Goal: Communication & Community: Participate in discussion

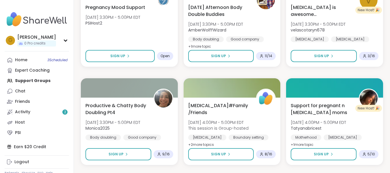
scroll to position [278, 0]
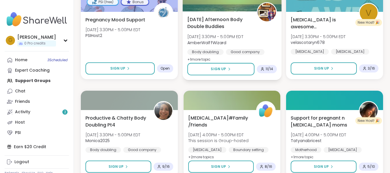
click at [219, 23] on span "[DATE] Afternoon Body Double Buddies" at bounding box center [219, 23] width 63 height 14
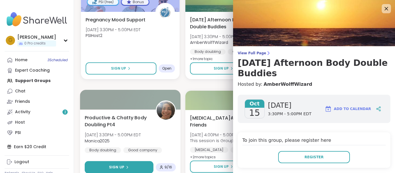
click at [132, 165] on button "Sign Up" at bounding box center [119, 167] width 68 height 12
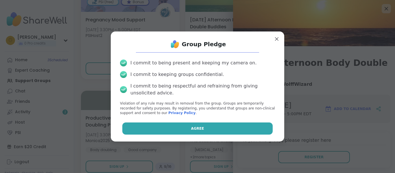
click at [156, 129] on button "Agree" at bounding box center [197, 129] width 151 height 12
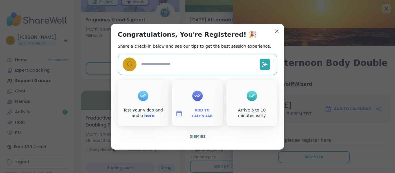
type textarea "*"
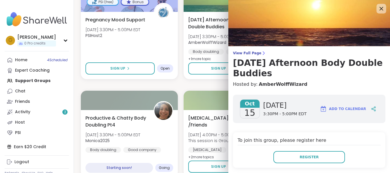
click at [379, 8] on icon at bounding box center [381, 8] width 7 height 7
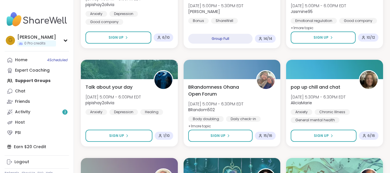
scroll to position [506, 0]
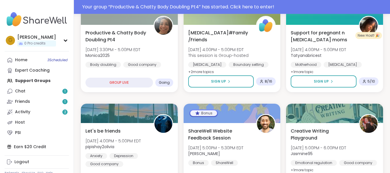
click at [249, 4] on div "Your group “ Productive & Chatty Body Doubling Pt4 ” has started. Click here to…" at bounding box center [234, 6] width 305 height 7
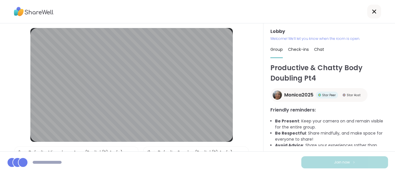
scroll to position [8, 0]
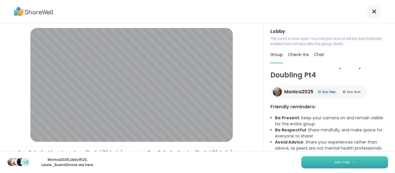
click at [333, 160] on button "Join now" at bounding box center [344, 162] width 87 height 12
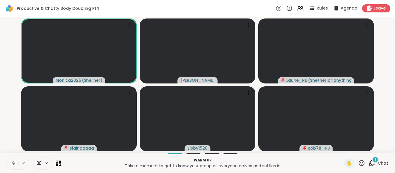
click at [371, 167] on div "1 Chat" at bounding box center [377, 163] width 19 height 9
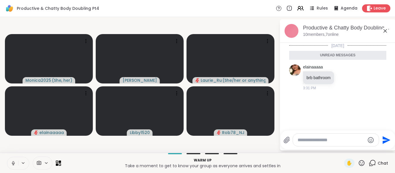
click at [381, 30] on icon at bounding box center [384, 30] width 7 height 7
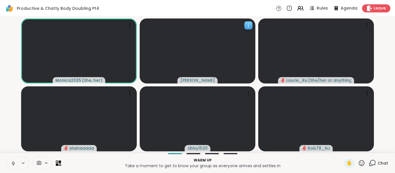
click at [251, 22] on div at bounding box center [248, 25] width 8 height 8
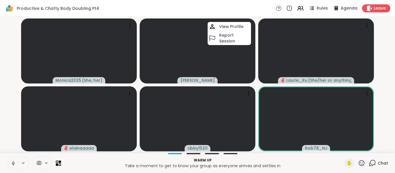
click at [389, 79] on video-player-container "Monica2025 ( She, her ) Gilnanelson View Profile Report Session Laurie_Ru ( She…" at bounding box center [197, 84] width 388 height 131
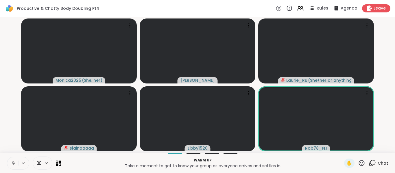
click at [308, 9] on icon at bounding box center [311, 8] width 7 height 7
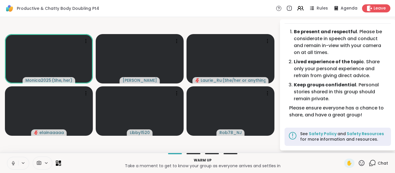
scroll to position [0, 0]
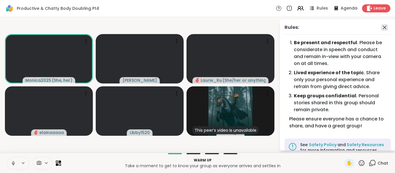
click at [381, 27] on icon at bounding box center [384, 27] width 7 height 7
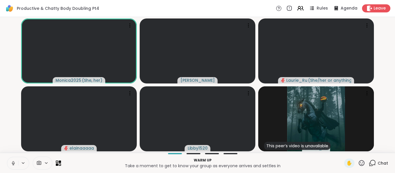
click at [10, 161] on button at bounding box center [12, 163] width 11 height 12
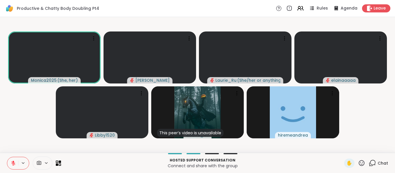
click at [10, 162] on button at bounding box center [12, 163] width 11 height 12
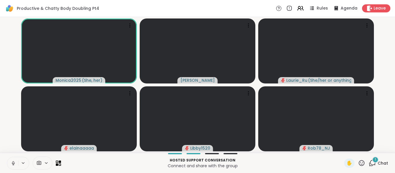
click at [10, 161] on button at bounding box center [12, 163] width 11 height 12
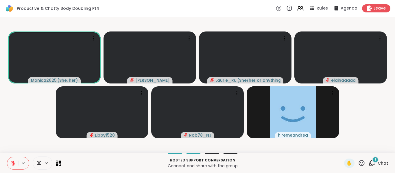
click at [375, 162] on span "1" at bounding box center [375, 159] width 1 height 5
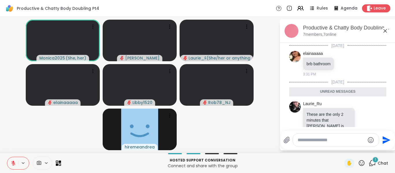
click at [322, 138] on textarea "Type your message" at bounding box center [330, 140] width 67 height 6
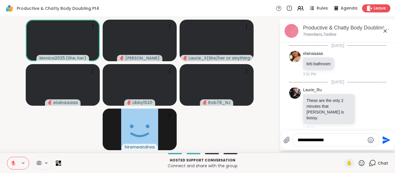
scroll to position [0, 0]
type textarea "**********"
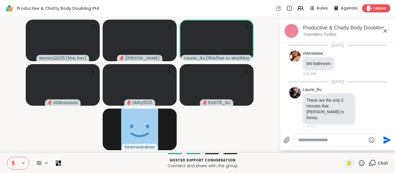
click at [385, 31] on icon at bounding box center [384, 30] width 3 height 3
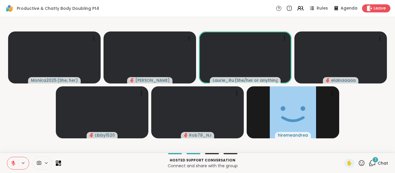
click at [374, 160] on span "2" at bounding box center [375, 159] width 2 height 5
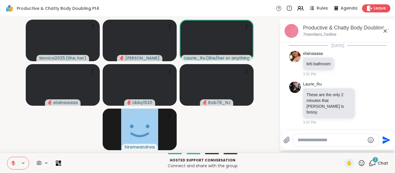
click at [325, 138] on textarea "Type your message" at bounding box center [330, 140] width 67 height 6
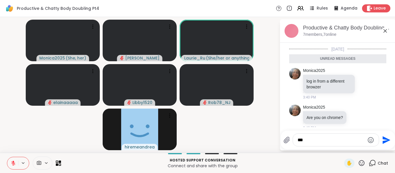
type textarea "***"
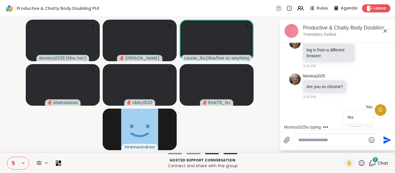
scroll to position [166, 0]
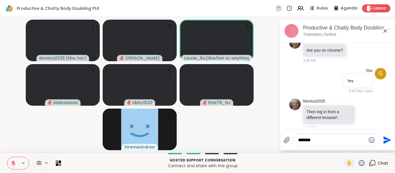
click at [14, 162] on icon at bounding box center [13, 163] width 5 height 5
click at [327, 141] on textarea "*******" at bounding box center [331, 140] width 67 height 6
type textarea "**********"
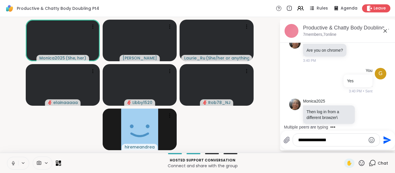
scroll to position [197, 0]
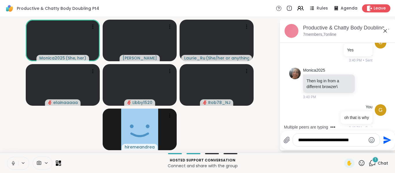
click at [334, 139] on textarea "**********" at bounding box center [331, 140] width 67 height 6
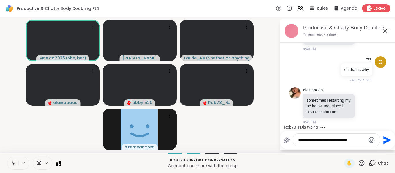
click at [286, 140] on div "**********" at bounding box center [331, 140] width 97 height 13
type textarea "**********"
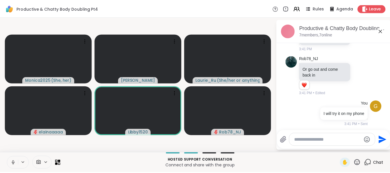
scroll to position [398, 0]
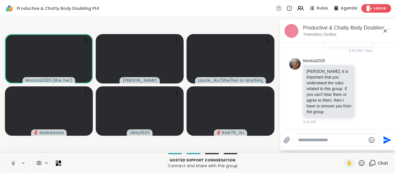
click at [373, 7] on span "Leave" at bounding box center [379, 8] width 13 height 6
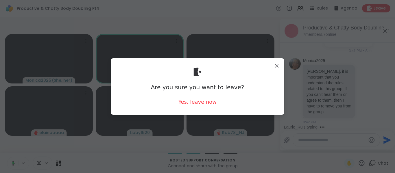
click at [182, 99] on div "Yes, leave now" at bounding box center [197, 101] width 38 height 7
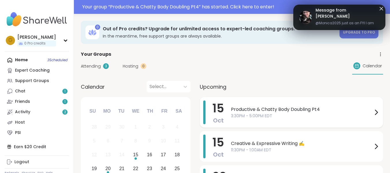
click at [240, 114] on span "3:30PM - 5:00PM EDT" at bounding box center [302, 116] width 142 height 6
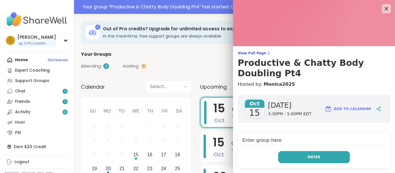
click at [278, 159] on button "Enter" at bounding box center [314, 157] width 72 height 12
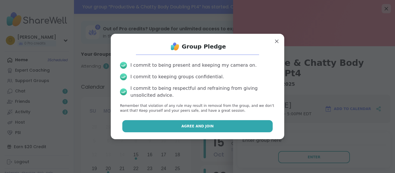
click at [255, 130] on button "Agree and Join" at bounding box center [197, 126] width 151 height 12
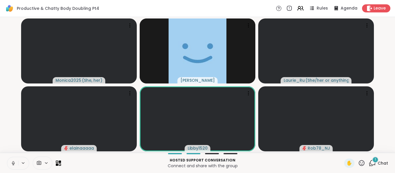
click at [12, 160] on button at bounding box center [12, 163] width 11 height 12
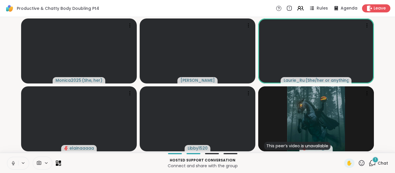
click at [12, 163] on icon at bounding box center [13, 163] width 5 height 5
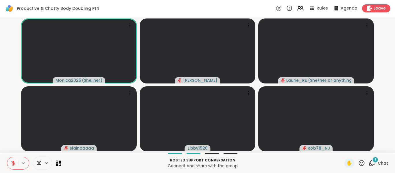
click at [8, 71] on video-player-container "Monica2025 ( She, her ) Gilnanelson Laurie_Ru ( She/her or anything else ) elai…" at bounding box center [197, 84] width 388 height 131
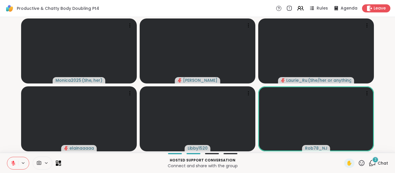
click at [1, 32] on div "Monica2025 ( She, her ) Gilnanelson Laurie_Ru ( She/her or anything else ) elai…" at bounding box center [197, 85] width 395 height 136
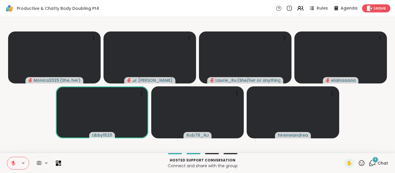
click at [13, 165] on icon at bounding box center [13, 163] width 4 height 4
click at [12, 162] on icon at bounding box center [13, 163] width 4 height 4
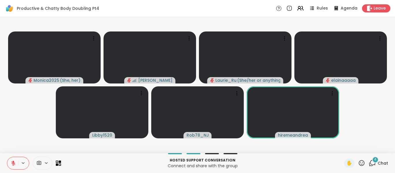
click at [14, 164] on icon at bounding box center [13, 163] width 5 height 5
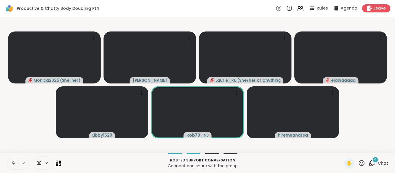
click at [18, 138] on video-player-container "Monica2025 ( She, her ) Gilnanelson Laurie_Ru ( She/her or anything else ) elai…" at bounding box center [197, 84] width 388 height 131
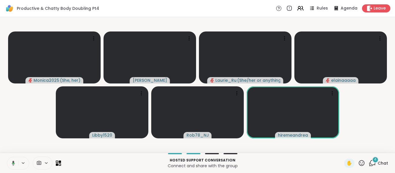
click at [12, 161] on icon at bounding box center [12, 163] width 5 height 5
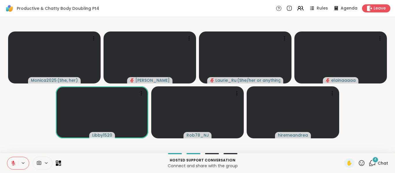
click at [12, 161] on icon at bounding box center [13, 163] width 5 height 5
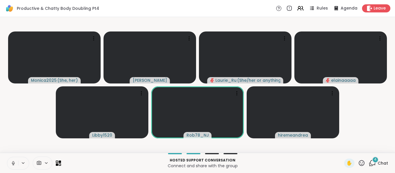
click at [12, 161] on icon at bounding box center [13, 163] width 5 height 5
click at [11, 161] on icon at bounding box center [13, 163] width 5 height 5
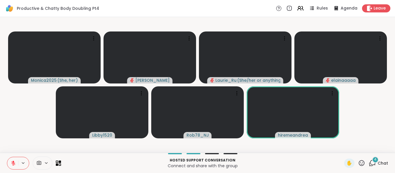
click at [11, 161] on icon at bounding box center [13, 163] width 5 height 5
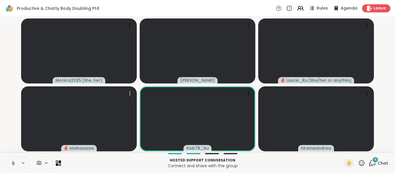
click at [0, 99] on div "Monica2025 ( She, her ) Gilnanelson Laurie_Ru ( She/her or anything else ) elai…" at bounding box center [197, 85] width 395 height 136
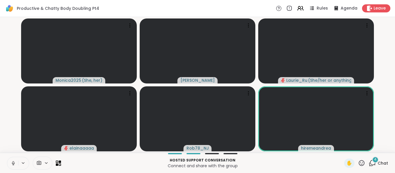
click at [0, 99] on div "Monica2025 ( She, her ) Gilnanelson Laurie_Ru ( She/her or anything else ) elai…" at bounding box center [197, 85] width 395 height 136
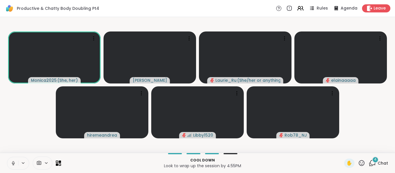
click at [370, 162] on icon at bounding box center [372, 162] width 5 height 5
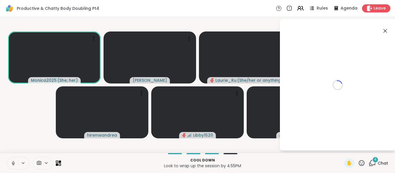
click at [370, 163] on icon at bounding box center [372, 162] width 5 height 5
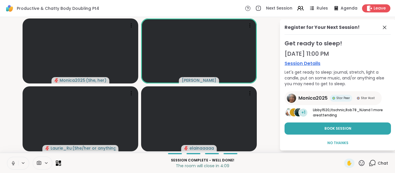
click at [394, 132] on html "Productive & Chatty Body Doubling Pt4 Next Session Rules Agenda Leave Monica202…" at bounding box center [197, 86] width 395 height 173
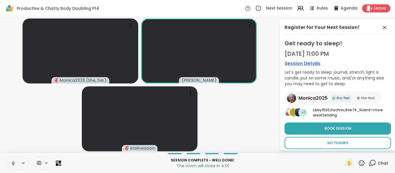
click at [329, 142] on span "No Thanks" at bounding box center [337, 142] width 21 height 5
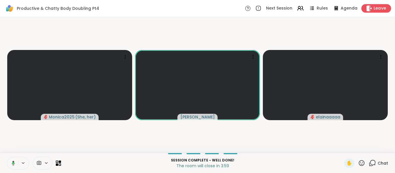
click at [367, 7] on icon at bounding box center [369, 8] width 6 height 6
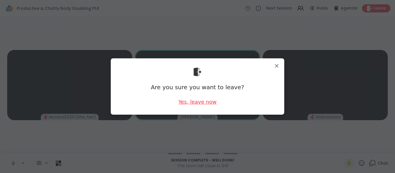
click at [201, 101] on div "Yes, leave now" at bounding box center [197, 101] width 38 height 7
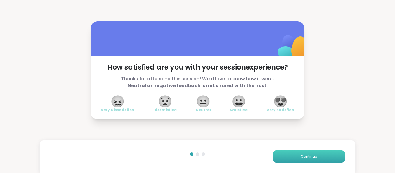
click at [304, 154] on span "Continue" at bounding box center [309, 156] width 16 height 5
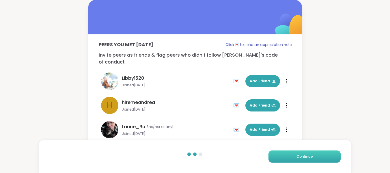
click at [297, 157] on span "Continue" at bounding box center [305, 156] width 16 height 5
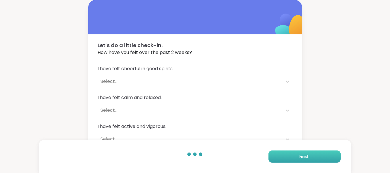
click at [297, 157] on button "Finish" at bounding box center [305, 157] width 72 height 12
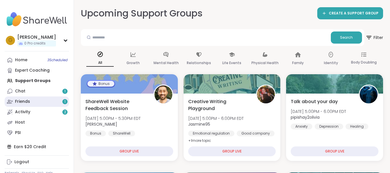
click at [42, 99] on link "Friends 1" at bounding box center [37, 102] width 64 height 10
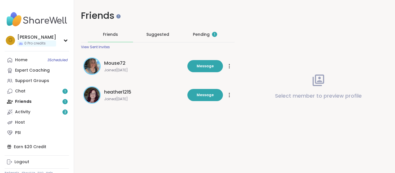
click at [204, 36] on div "Pending 1" at bounding box center [205, 35] width 24 height 6
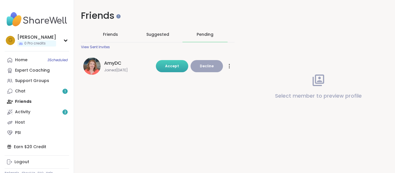
click at [171, 68] on span "Accept" at bounding box center [172, 66] width 14 height 5
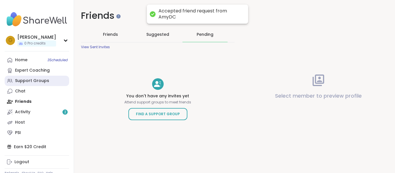
click at [36, 80] on div "Support Groups" at bounding box center [32, 81] width 34 height 6
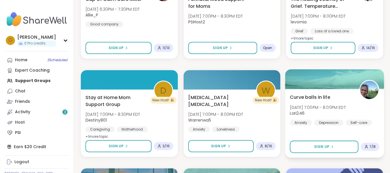
scroll to position [300, 0]
